Goal: Use online tool/utility

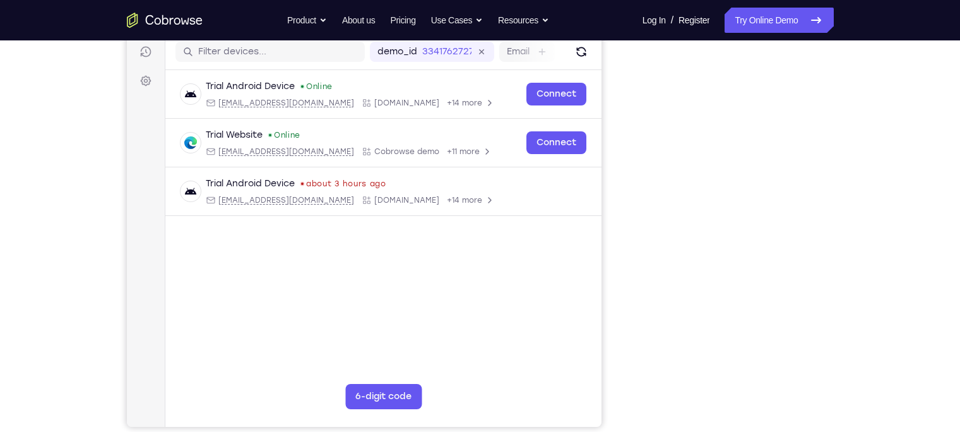
scroll to position [162, 0]
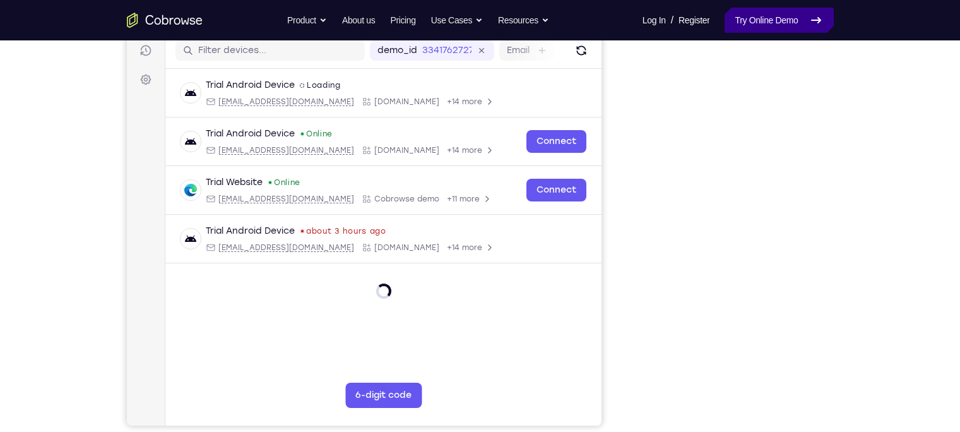
click at [759, 30] on link "Try Online Demo" at bounding box center [779, 20] width 109 height 25
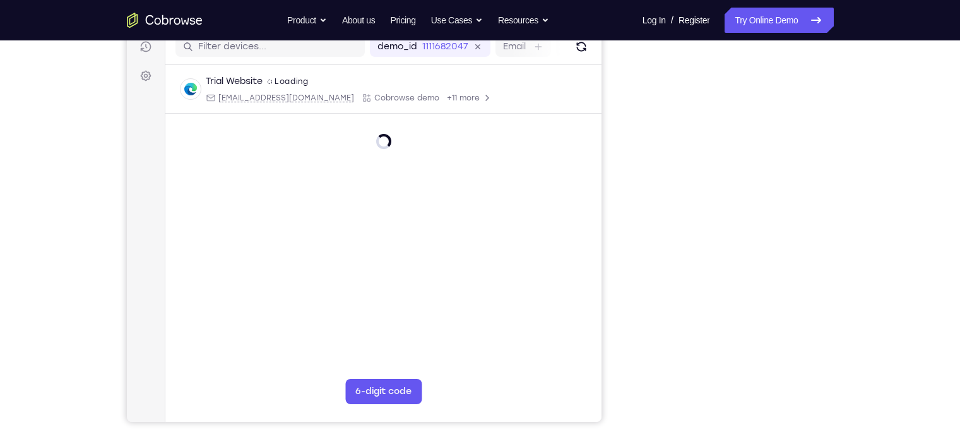
scroll to position [167, 0]
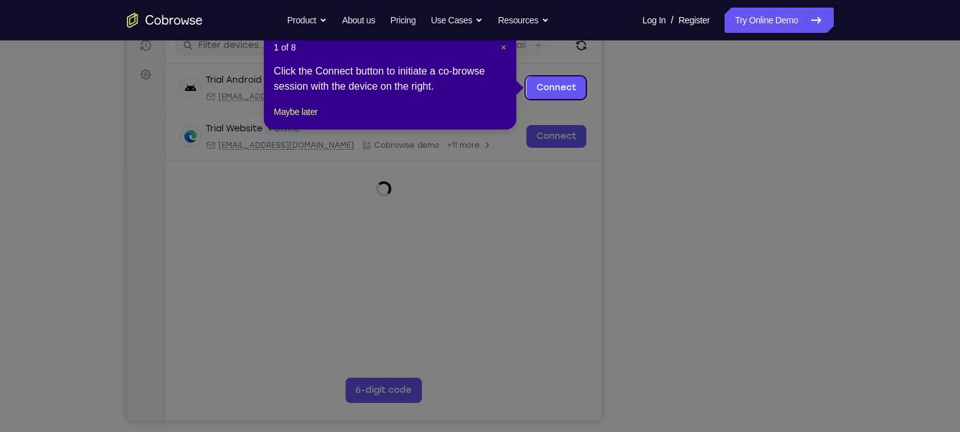
click at [503, 47] on span "×" at bounding box center [503, 47] width 5 height 10
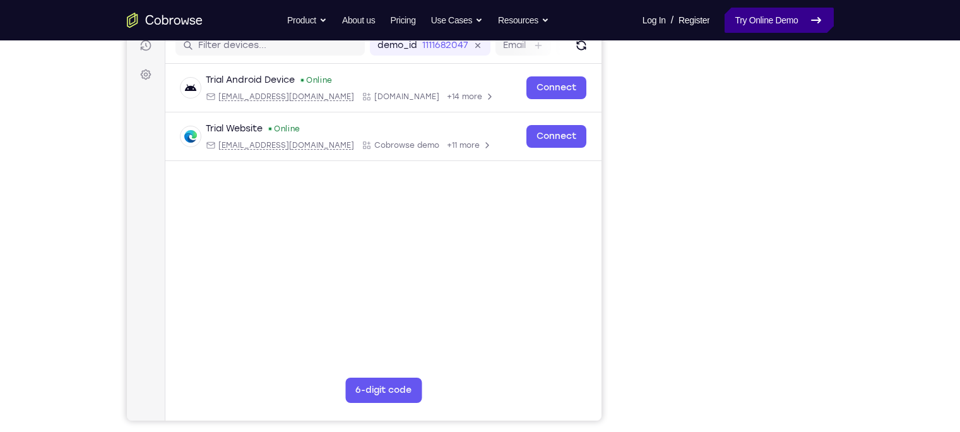
click at [779, 21] on link "Try Online Demo" at bounding box center [779, 20] width 109 height 25
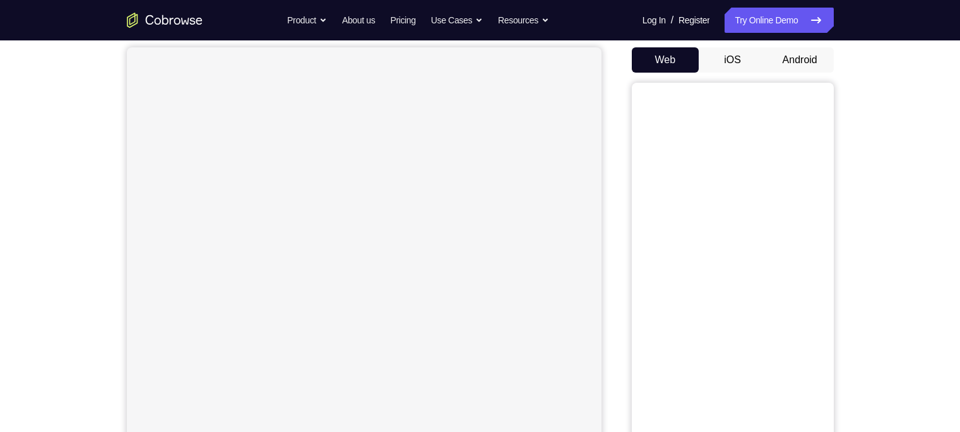
scroll to position [117, 0]
click at [804, 53] on button "Android" at bounding box center [801, 59] width 68 height 25
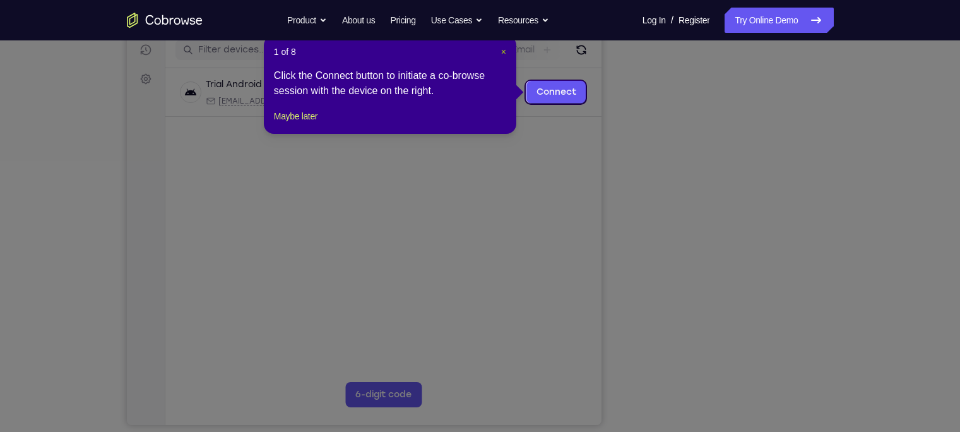
click at [501, 51] on span "×" at bounding box center [503, 52] width 5 height 10
